Goal: Check status: Check status

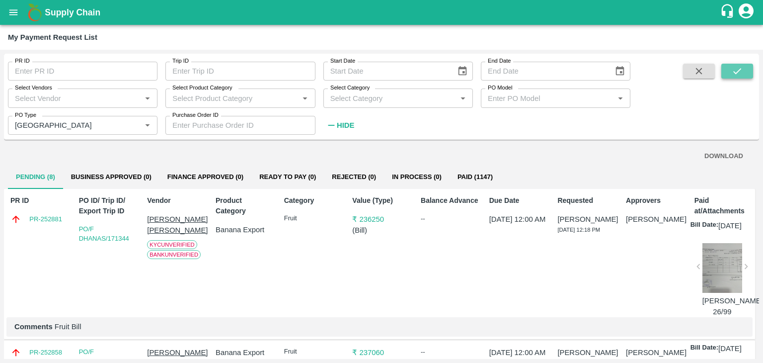
click at [743, 68] on button "submit" at bounding box center [737, 71] width 32 height 15
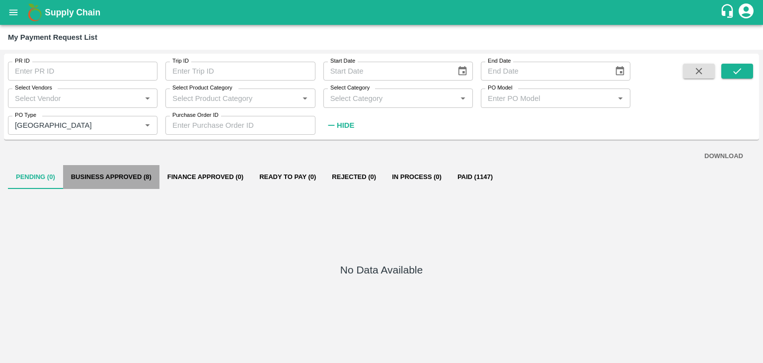
click at [137, 181] on button "Business Approved (8)" at bounding box center [111, 177] width 96 height 24
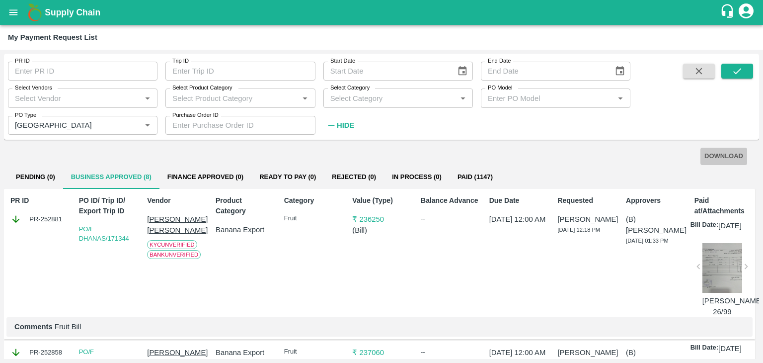
click at [710, 153] on button "DOWNLOAD" at bounding box center [723, 155] width 47 height 17
click at [12, 12] on icon "open drawer" at bounding box center [13, 11] width 8 height 5
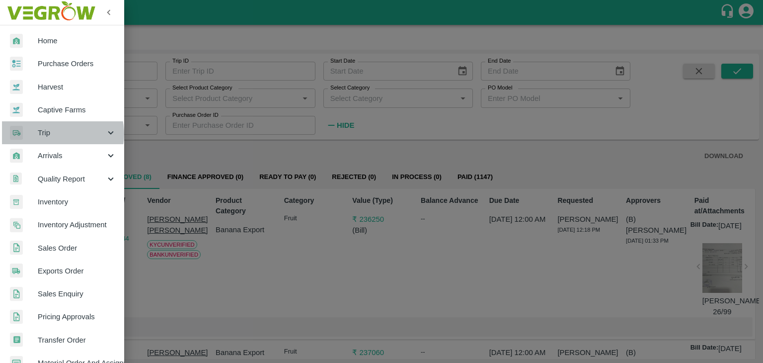
click at [58, 134] on span "Trip" at bounding box center [72, 132] width 68 height 11
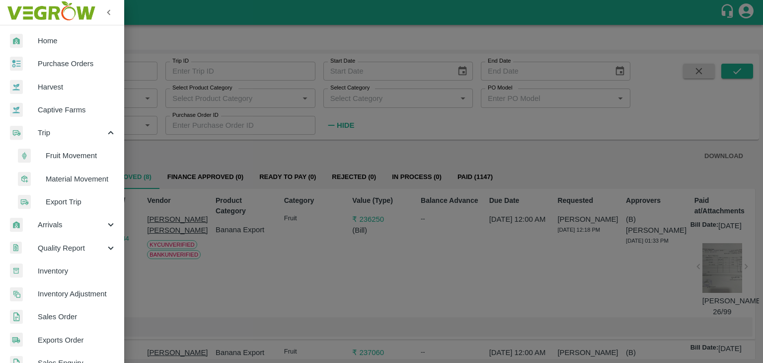
click at [71, 157] on span "Fruit Movement" at bounding box center [81, 155] width 71 height 11
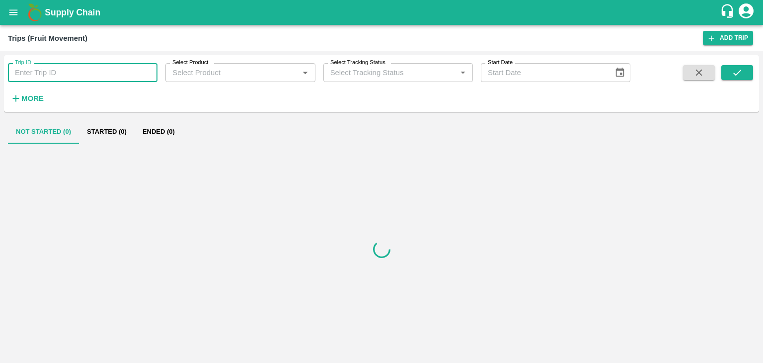
click at [60, 72] on input "Trip ID" at bounding box center [82, 72] width 149 height 19
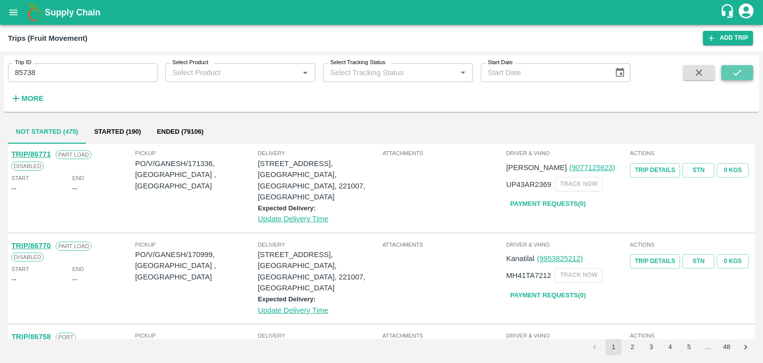
click at [739, 69] on icon "submit" at bounding box center [737, 72] width 11 height 11
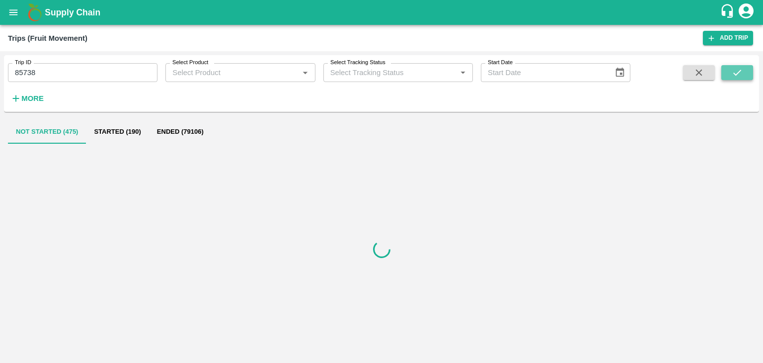
click at [739, 69] on icon "submit" at bounding box center [737, 72] width 11 height 11
click at [52, 72] on input "85738" at bounding box center [82, 72] width 149 height 19
type input "85738"
click at [731, 69] on button "submit" at bounding box center [737, 72] width 32 height 15
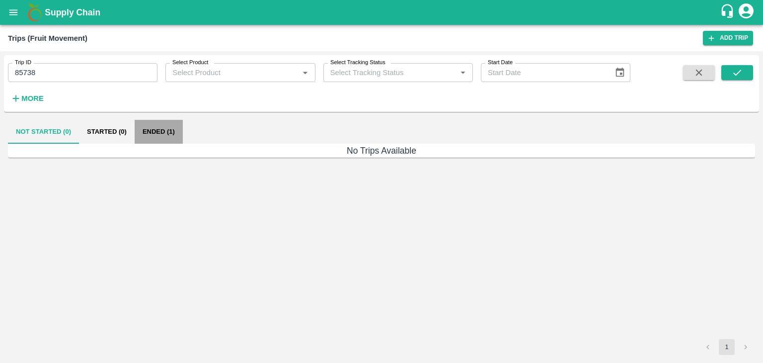
click at [170, 135] on button "Ended (1)" at bounding box center [159, 132] width 48 height 24
click at [745, 72] on button "submit" at bounding box center [737, 72] width 32 height 15
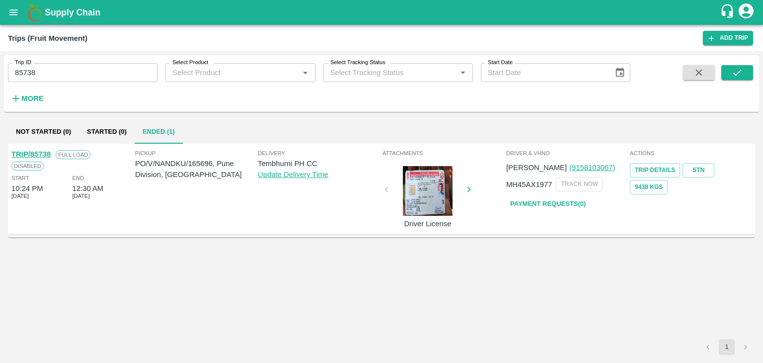
click at [41, 153] on link "TRIP/85738" at bounding box center [30, 154] width 39 height 8
click at [42, 151] on link "TRIP/85738" at bounding box center [30, 154] width 39 height 8
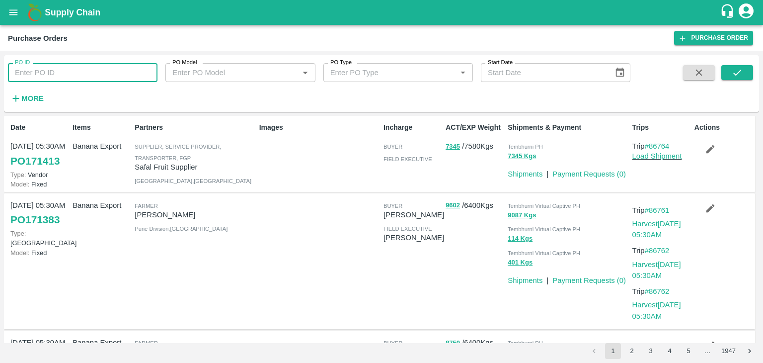
click at [60, 65] on input "PO ID" at bounding box center [82, 72] width 149 height 19
type input "165696"
click at [732, 74] on icon "submit" at bounding box center [737, 72] width 11 height 11
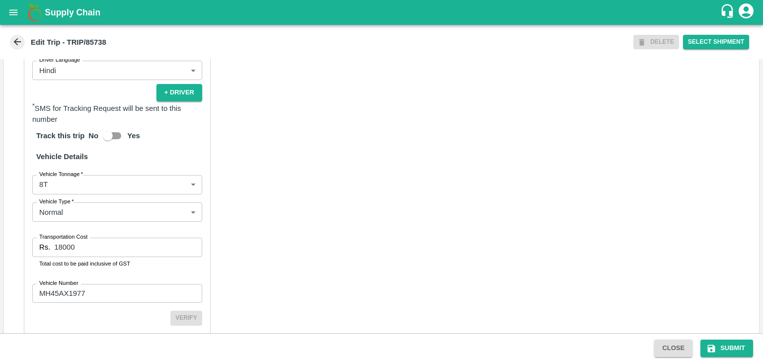
scroll to position [688, 0]
